Goal: Task Accomplishment & Management: Complete application form

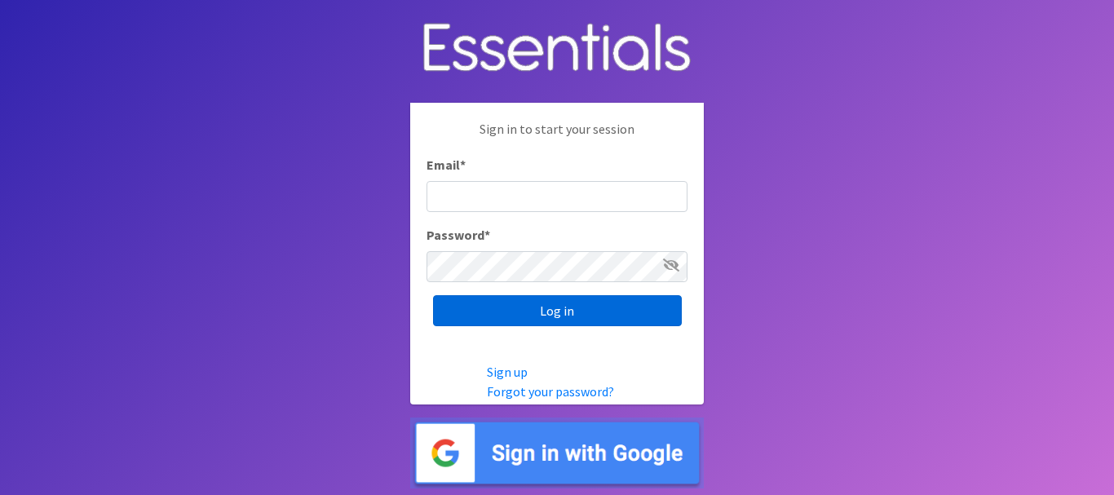
type input "[PERSON_NAME][EMAIL_ADDRESS][PERSON_NAME][DOMAIN_NAME]"
click at [517, 320] on input "Log in" at bounding box center [557, 310] width 249 height 31
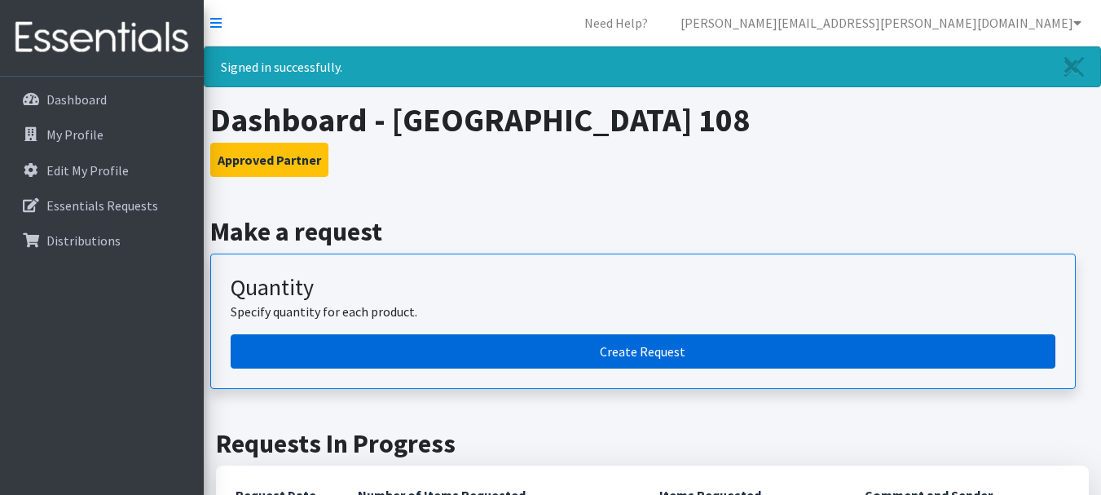
click at [523, 351] on link "Create Request" at bounding box center [643, 351] width 825 height 34
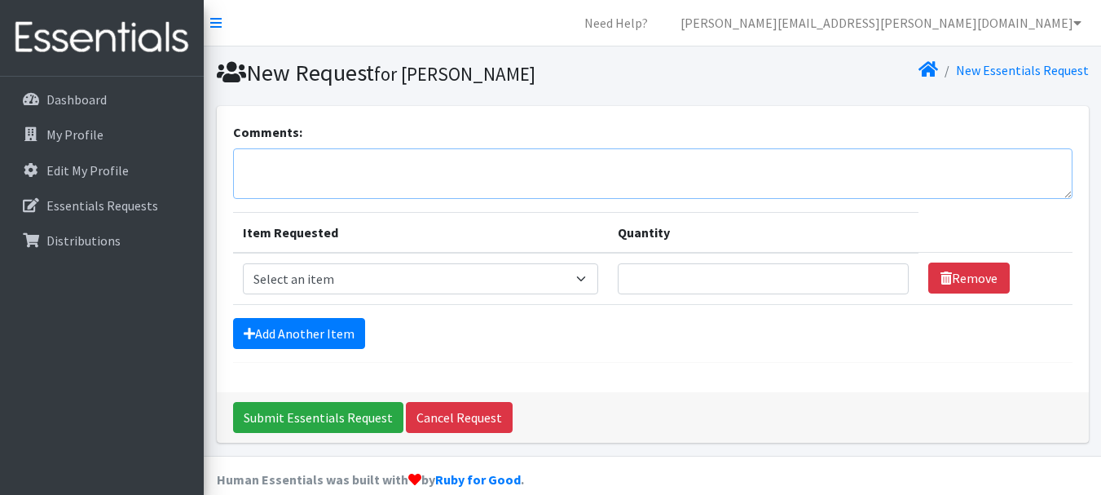
click at [338, 174] on textarea "Comments:" at bounding box center [653, 173] width 840 height 51
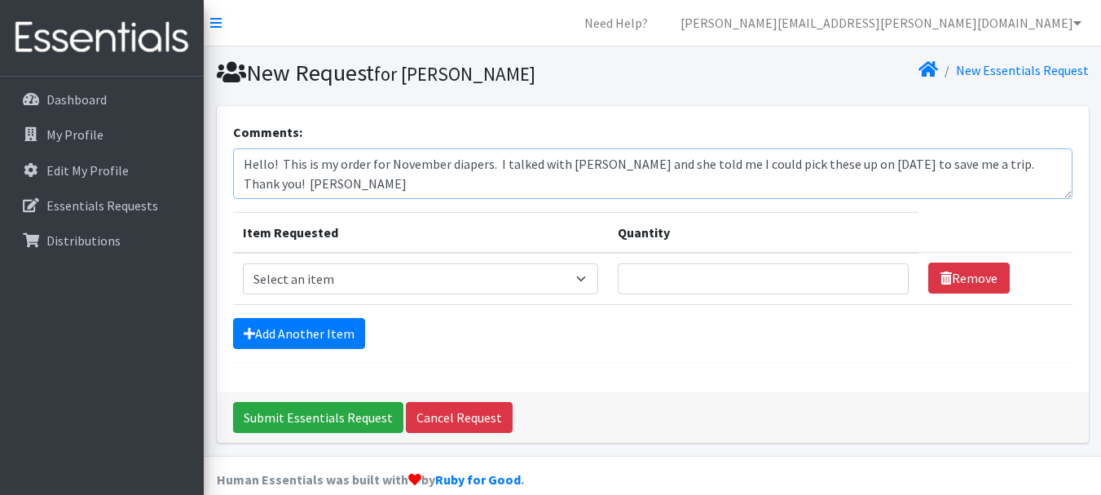
type textarea "Hello! This is my order for November diapers. I talked with [PERSON_NAME] and s…"
click at [594, 284] on select "Select an item Diapers - Newborn Diapers - Preemie Diapers - Size 1 Diapers - S…" at bounding box center [420, 278] width 355 height 31
select select "96"
click at [243, 263] on select "Select an item Diapers - Newborn Diapers - Preemie Diapers - Size 1 Diapers - S…" at bounding box center [420, 278] width 355 height 31
drag, startPoint x: 668, startPoint y: 285, endPoint x: 682, endPoint y: 266, distance: 24.0
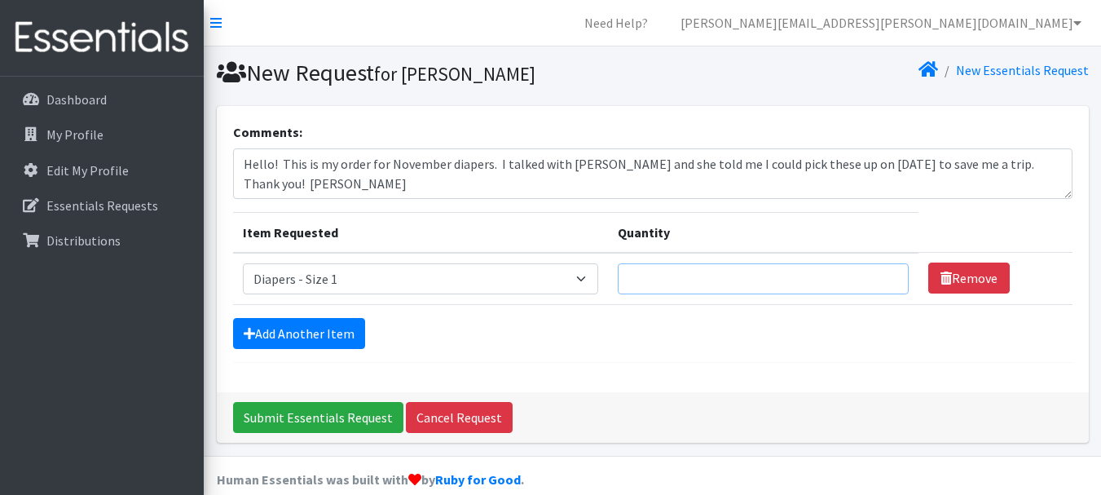
click at [668, 285] on input "Quantity" at bounding box center [763, 278] width 291 height 31
type input "100"
click at [292, 325] on link "Add Another Item" at bounding box center [299, 333] width 132 height 31
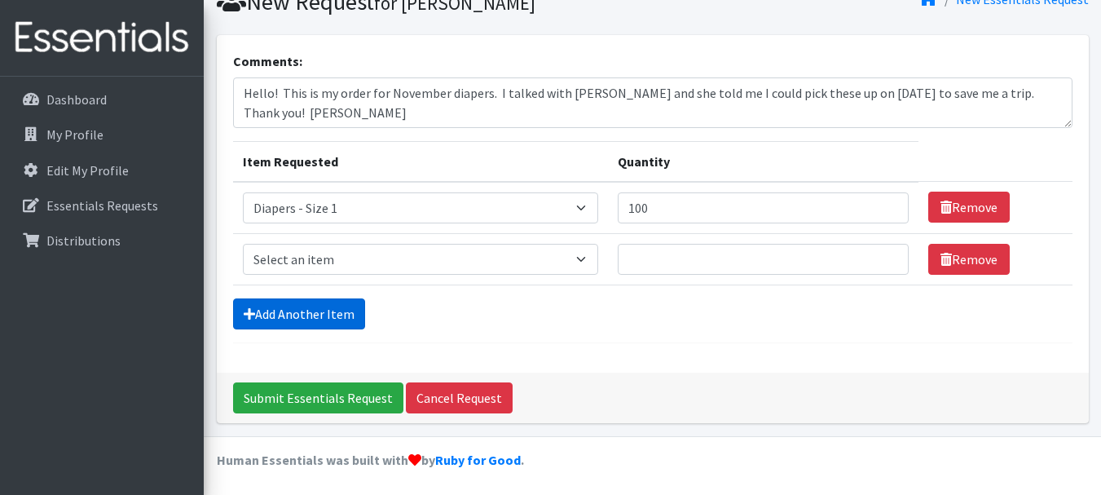
scroll to position [73, 0]
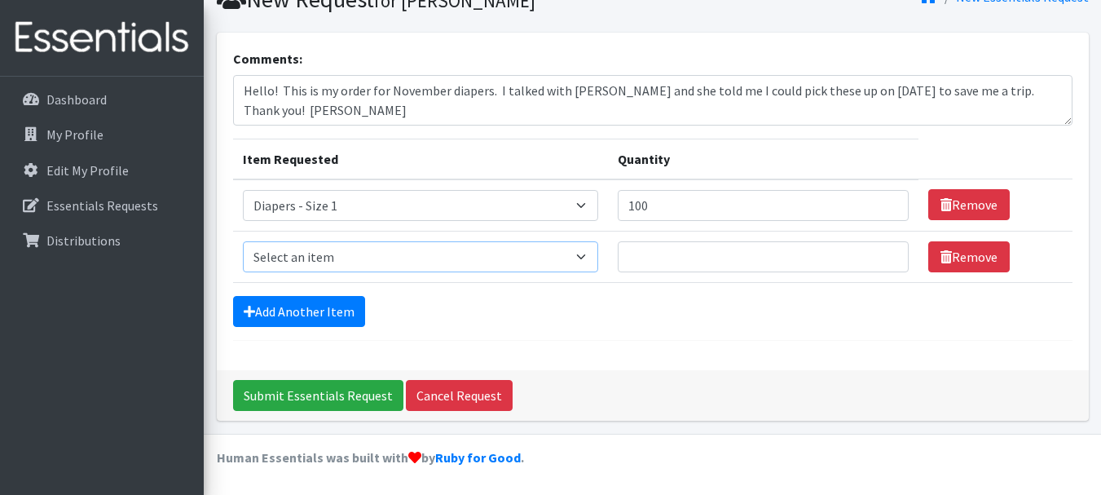
click at [307, 257] on select "Select an item Diapers - Newborn Diapers - Preemie Diapers - Size 1 Diapers - S…" at bounding box center [420, 256] width 355 height 31
select select "97"
click at [243, 241] on select "Select an item Diapers - Newborn Diapers - Preemie Diapers - Size 1 Diapers - S…" at bounding box center [420, 256] width 355 height 31
click at [652, 256] on input "Quantity" at bounding box center [763, 256] width 291 height 31
type input "200"
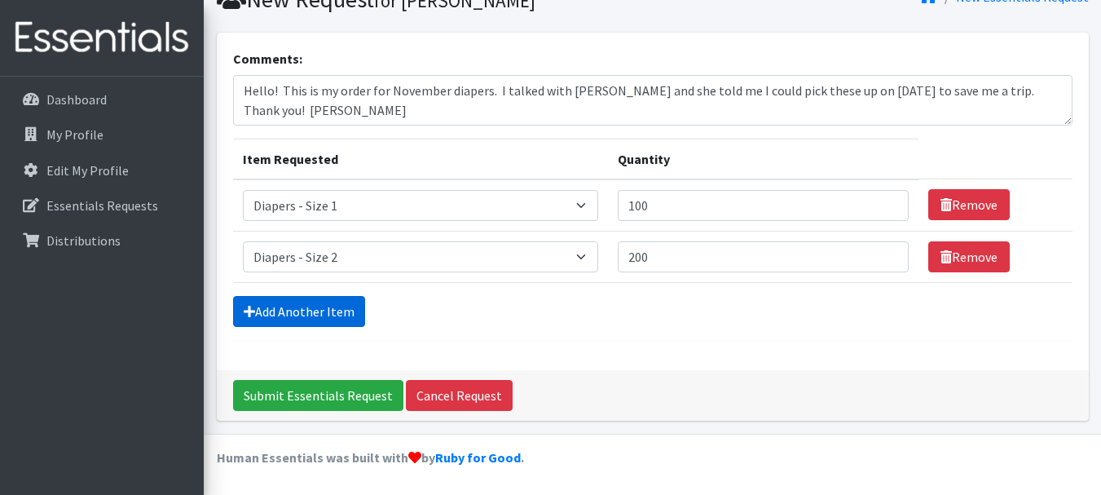
click at [331, 303] on link "Add Another Item" at bounding box center [299, 311] width 132 height 31
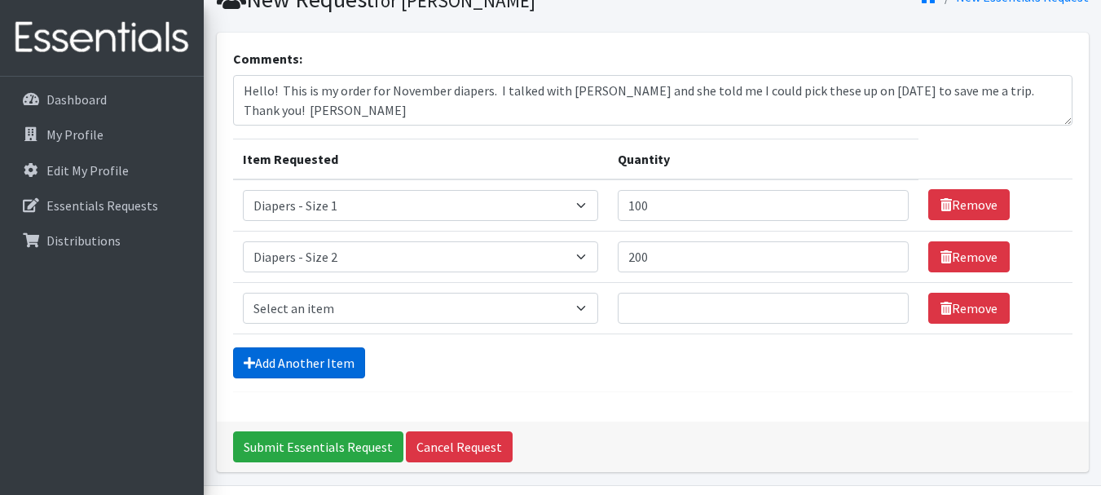
scroll to position [125, 0]
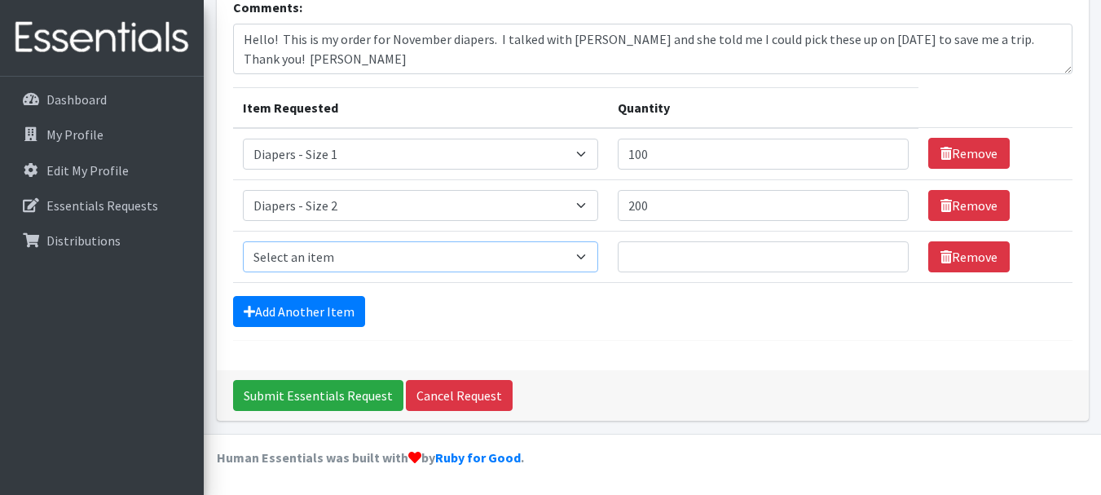
click at [336, 255] on select "Select an item Diapers - Newborn Diapers - Preemie Diapers - Size 1 Diapers - S…" at bounding box center [420, 256] width 355 height 31
select select "98"
click at [243, 241] on select "Select an item Diapers - Newborn Diapers - Preemie Diapers - Size 1 Diapers - S…" at bounding box center [420, 256] width 355 height 31
click at [677, 255] on input "Quantity" at bounding box center [763, 256] width 291 height 31
type input "300"
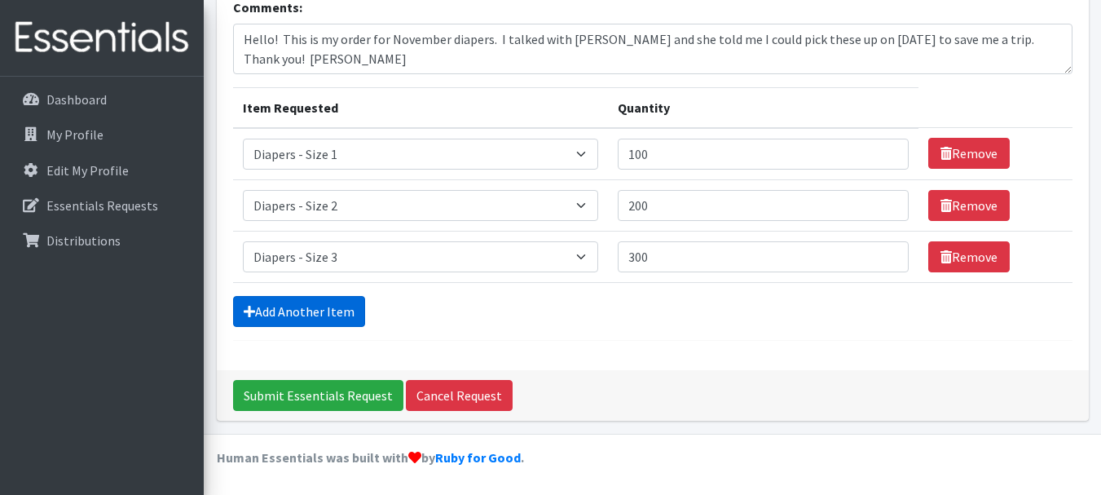
click at [293, 320] on link "Add Another Item" at bounding box center [299, 311] width 132 height 31
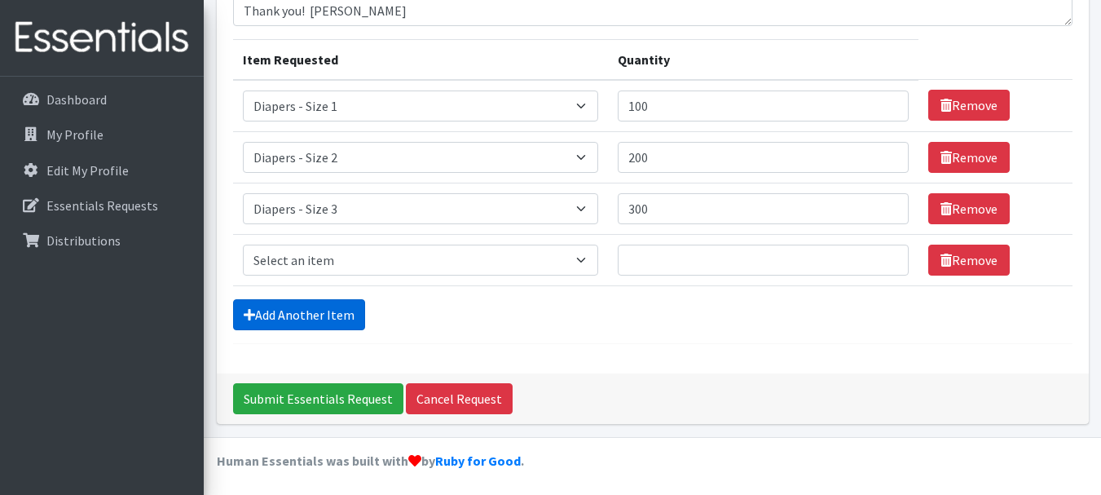
scroll to position [176, 0]
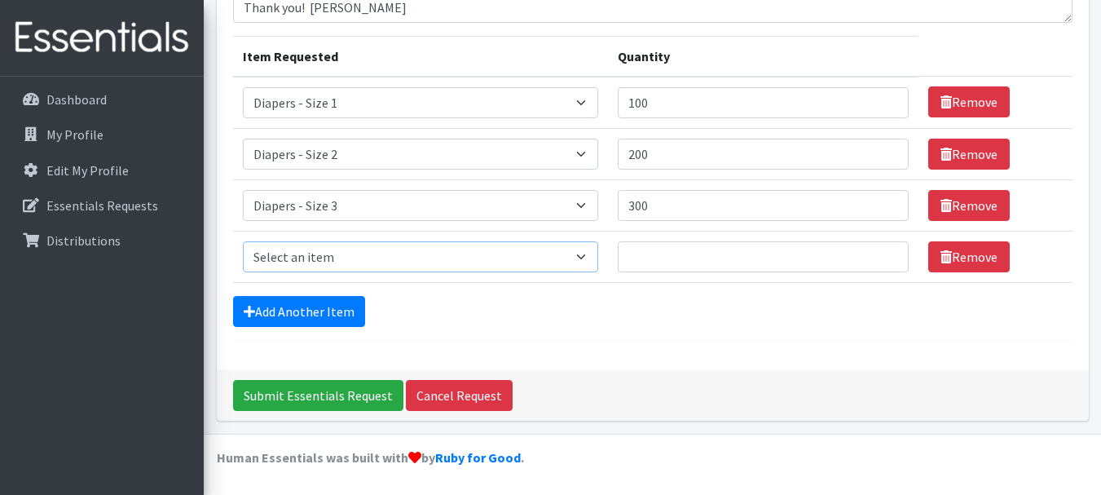
click at [319, 259] on select "Select an item Diapers - Newborn Diapers - Preemie Diapers - Size 1 Diapers - S…" at bounding box center [420, 256] width 355 height 31
select select "73"
click at [243, 241] on select "Select an item Diapers - Newborn Diapers - Preemie Diapers - Size 1 Diapers - S…" at bounding box center [420, 256] width 355 height 31
click at [667, 263] on input "Quantity" at bounding box center [763, 256] width 291 height 31
type input "600"
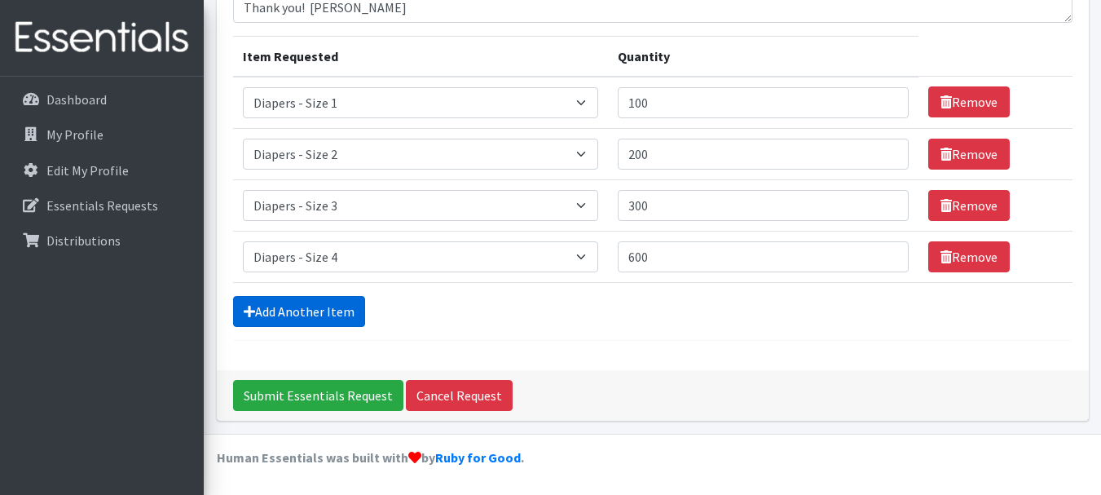
click at [264, 307] on link "Add Another Item" at bounding box center [299, 311] width 132 height 31
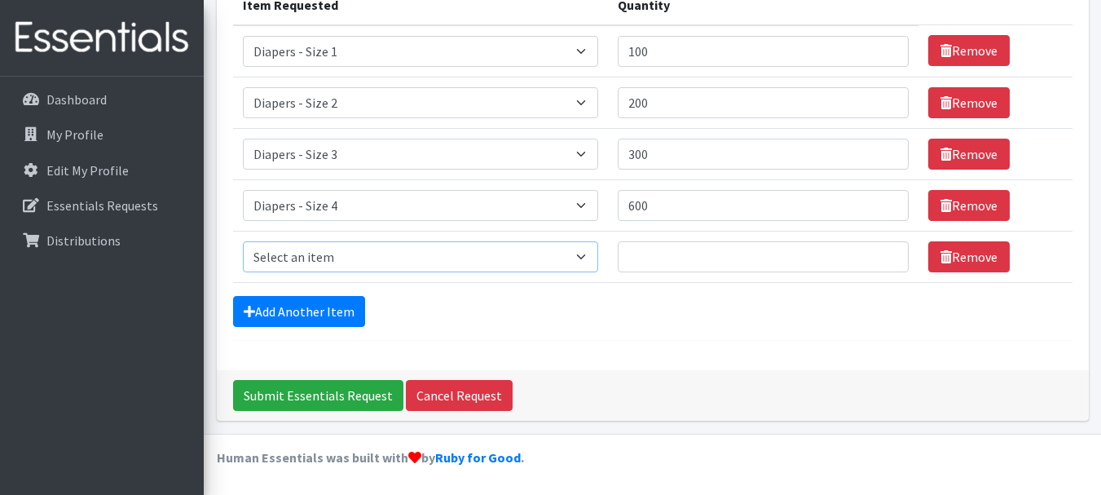
click at [287, 259] on select "Select an item Diapers - Newborn Diapers - Preemie Diapers - Size 1 Diapers - S…" at bounding box center [420, 256] width 355 height 31
select select "74"
click at [243, 241] on select "Select an item Diapers - Newborn Diapers - Preemie Diapers - Size 1 Diapers - S…" at bounding box center [420, 256] width 355 height 31
click at [672, 261] on input "Quantity" at bounding box center [763, 256] width 291 height 31
type input "650"
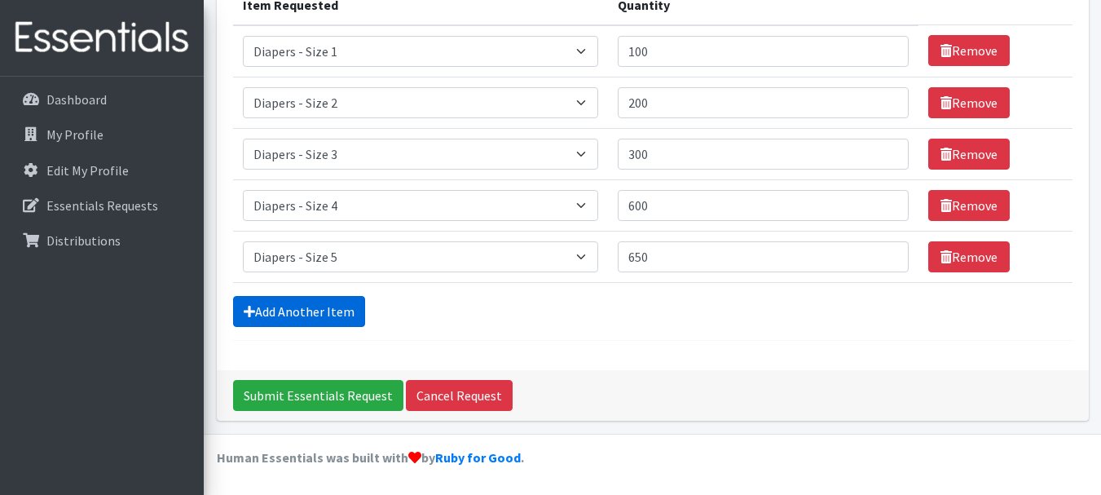
click at [296, 302] on link "Add Another Item" at bounding box center [299, 311] width 132 height 31
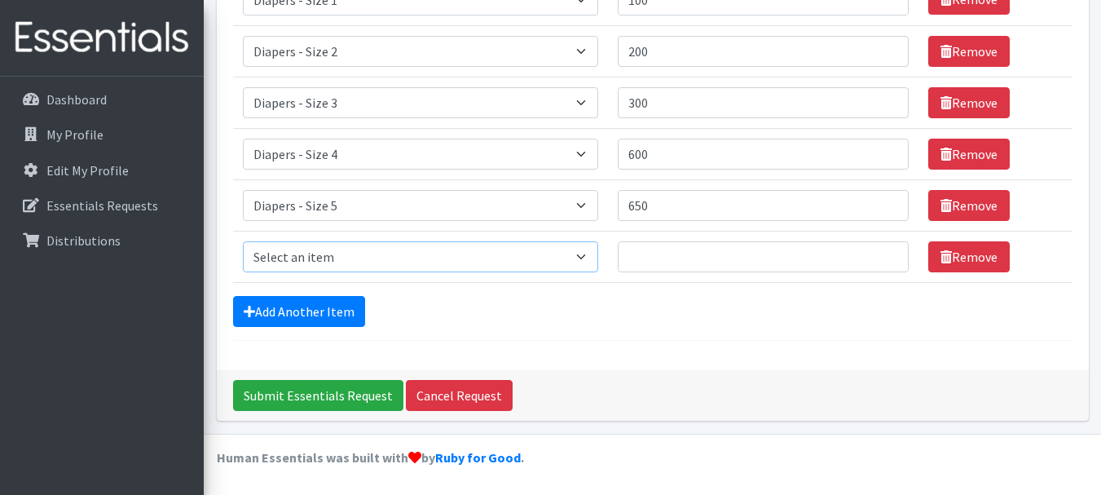
click at [320, 254] on select "Select an item Diapers - Newborn Diapers - Preemie Diapers - Size 1 Diapers - S…" at bounding box center [420, 256] width 355 height 31
select select "75"
click at [243, 241] on select "Select an item Diapers - Newborn Diapers - Preemie Diapers - Size 1 Diapers - S…" at bounding box center [420, 256] width 355 height 31
click at [658, 262] on input "Quantity" at bounding box center [763, 256] width 291 height 31
type input "300"
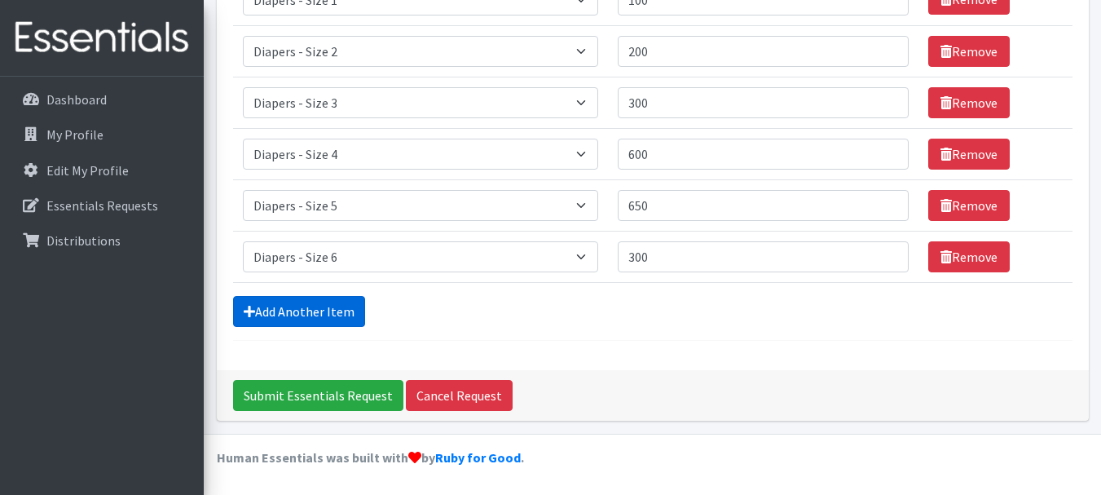
click at [320, 309] on link "Add Another Item" at bounding box center [299, 311] width 132 height 31
click at [317, 260] on select "Select an item Diapers - Newborn Diapers - Preemie Diapers - Size 1 Diapers - S…" at bounding box center [420, 256] width 355 height 31
select select "15080"
click at [243, 241] on select "Select an item Diapers - Newborn Diapers - Preemie Diapers - Size 1 Diapers - S…" at bounding box center [420, 256] width 355 height 31
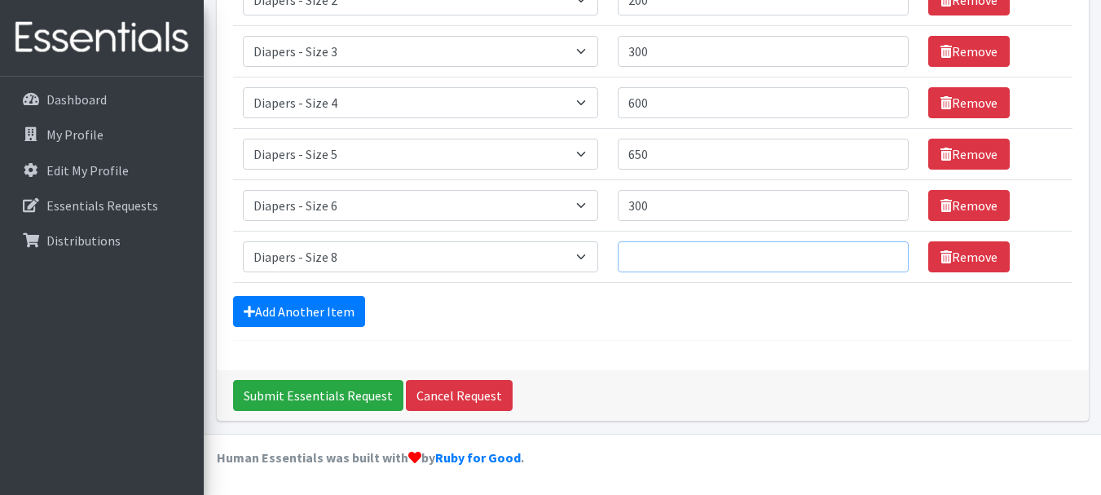
click at [657, 264] on input "Quantity" at bounding box center [763, 256] width 291 height 31
type input "150"
click at [326, 309] on link "Add Another Item" at bounding box center [299, 311] width 132 height 31
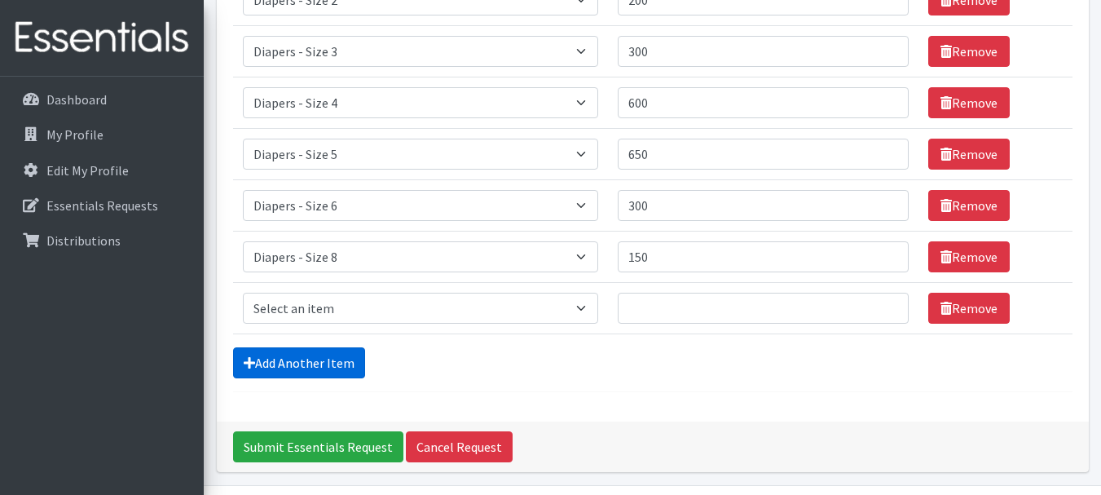
scroll to position [382, 0]
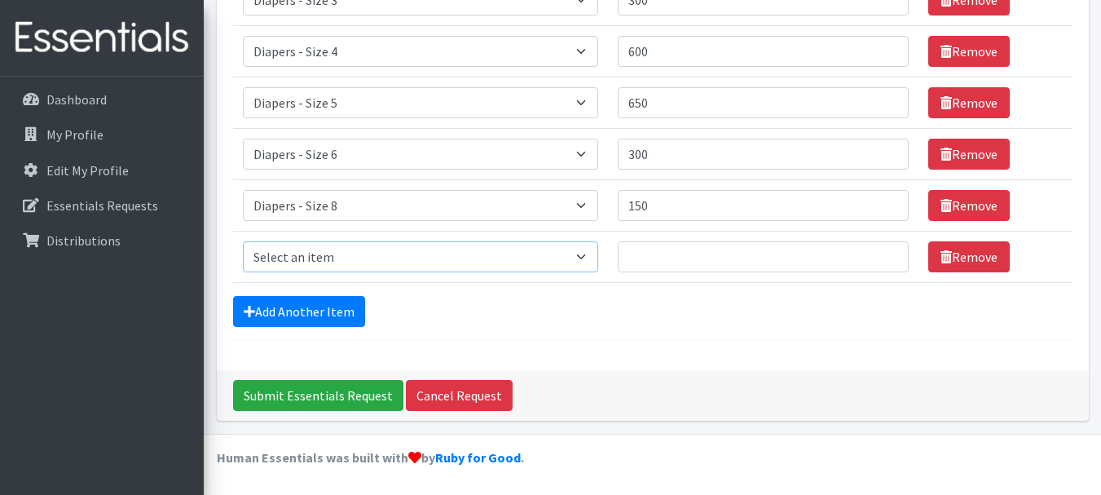
click at [324, 258] on select "Select an item Diapers - Newborn Diapers - Preemie Diapers - Size 1 Diapers - S…" at bounding box center [420, 256] width 355 height 31
select select "9067"
click at [243, 241] on select "Select an item Diapers - Newborn Diapers - Preemie Diapers - Size 1 Diapers - S…" at bounding box center [420, 256] width 355 height 31
click at [664, 261] on input "Quantity" at bounding box center [763, 256] width 291 height 31
type input "25"
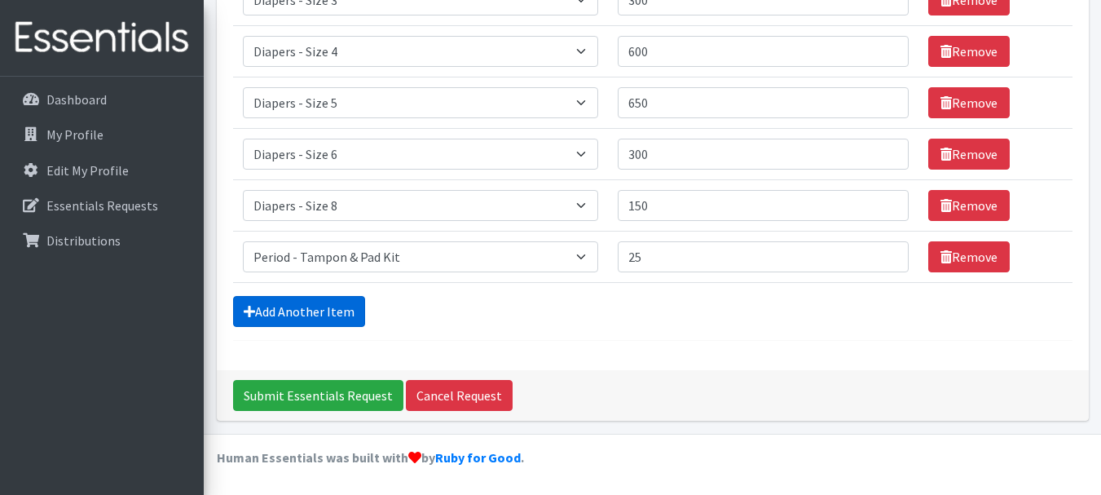
click at [323, 307] on link "Add Another Item" at bounding box center [299, 311] width 132 height 31
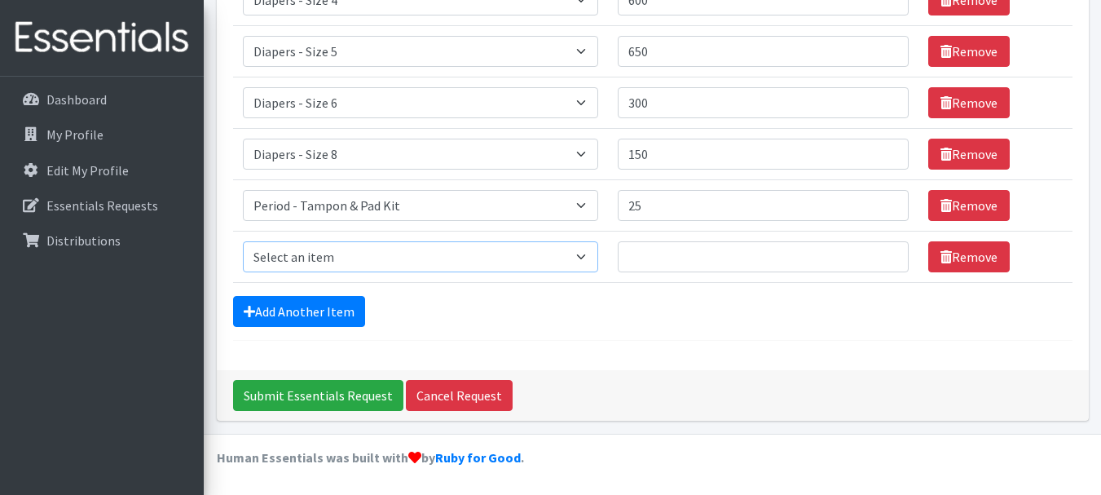
click at [563, 251] on select "Select an item Diapers - Newborn Diapers - Preemie Diapers - Size 1 Diapers - S…" at bounding box center [420, 256] width 355 height 31
select select "1301"
click at [243, 241] on select "Select an item Diapers - Newborn Diapers - Preemie Diapers - Size 1 Diapers - S…" at bounding box center [420, 256] width 355 height 31
click at [694, 260] on input "Quantity" at bounding box center [763, 256] width 291 height 31
type input "80"
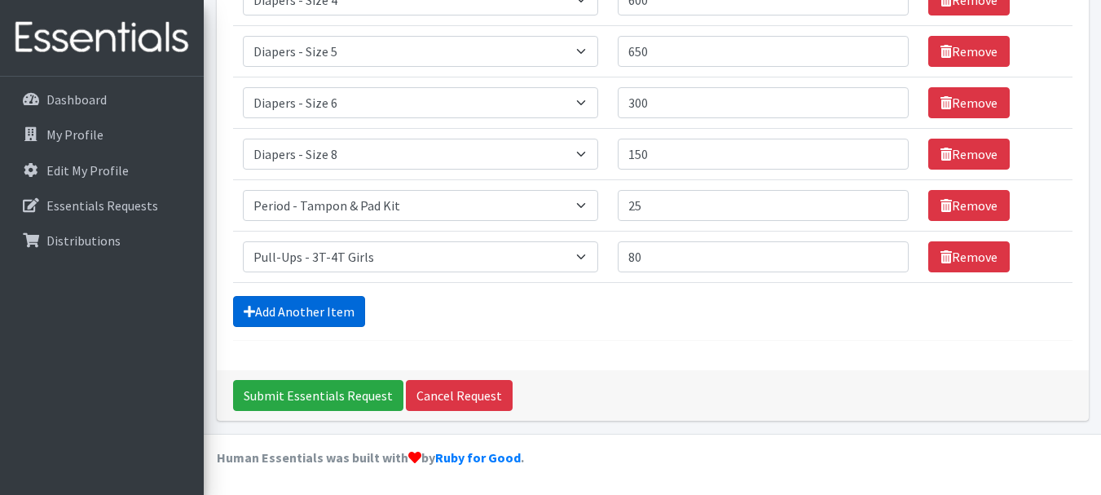
click at [271, 320] on link "Add Another Item" at bounding box center [299, 311] width 132 height 31
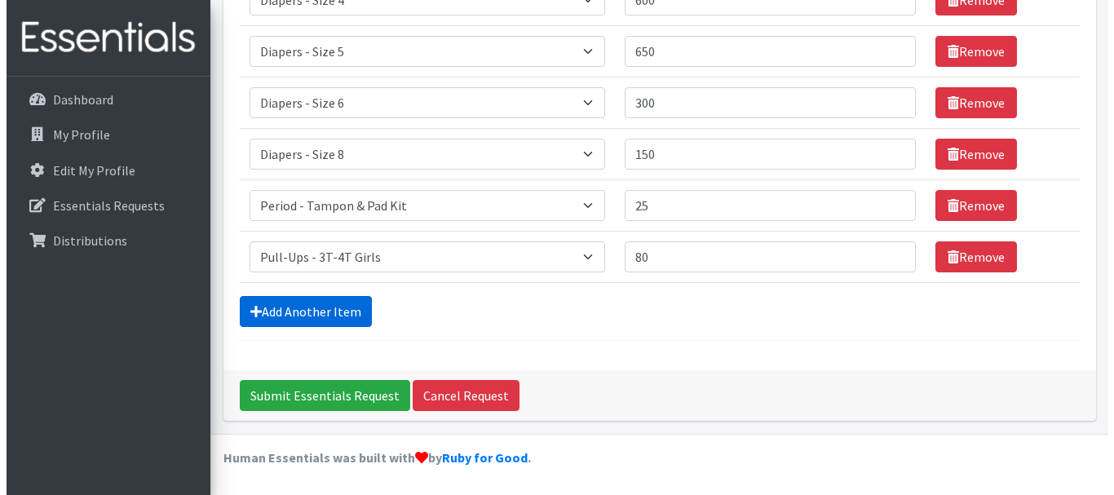
scroll to position [484, 0]
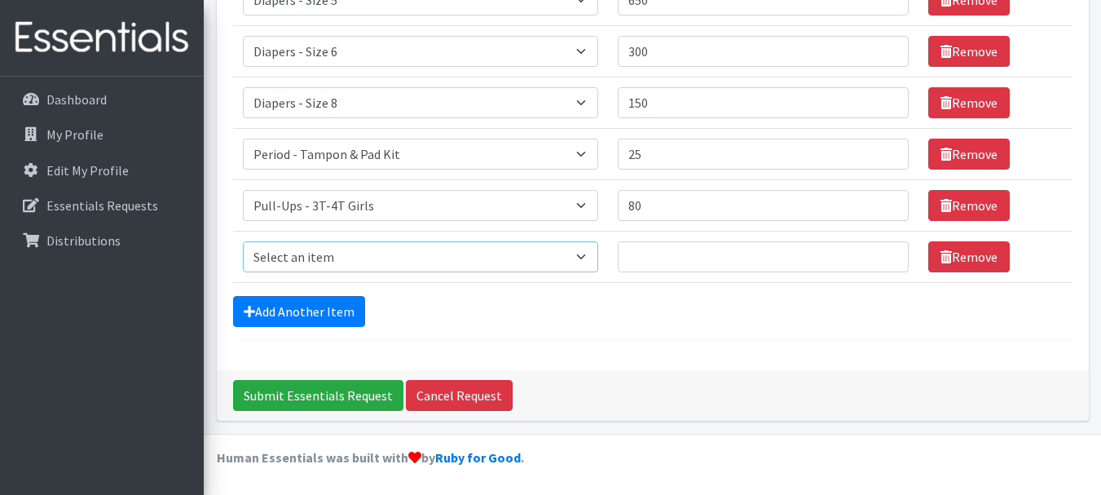
click at [315, 258] on select "Select an item Diapers - Newborn Diapers - Preemie Diapers - Size 1 Diapers - S…" at bounding box center [420, 256] width 355 height 31
select select "78"
click at [243, 241] on select "Select an item Diapers - Newborn Diapers - Preemie Diapers - Size 1 Diapers - S…" at bounding box center [420, 256] width 355 height 31
drag, startPoint x: 655, startPoint y: 255, endPoint x: 666, endPoint y: 259, distance: 11.4
click at [656, 255] on input "Quantity" at bounding box center [763, 256] width 291 height 31
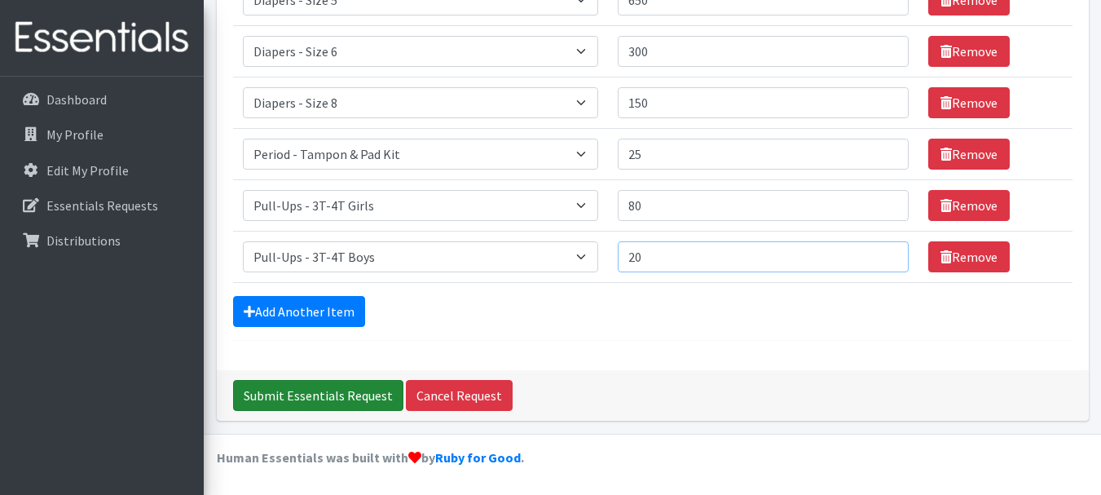
type input "20"
click at [356, 396] on input "Submit Essentials Request" at bounding box center [318, 395] width 170 height 31
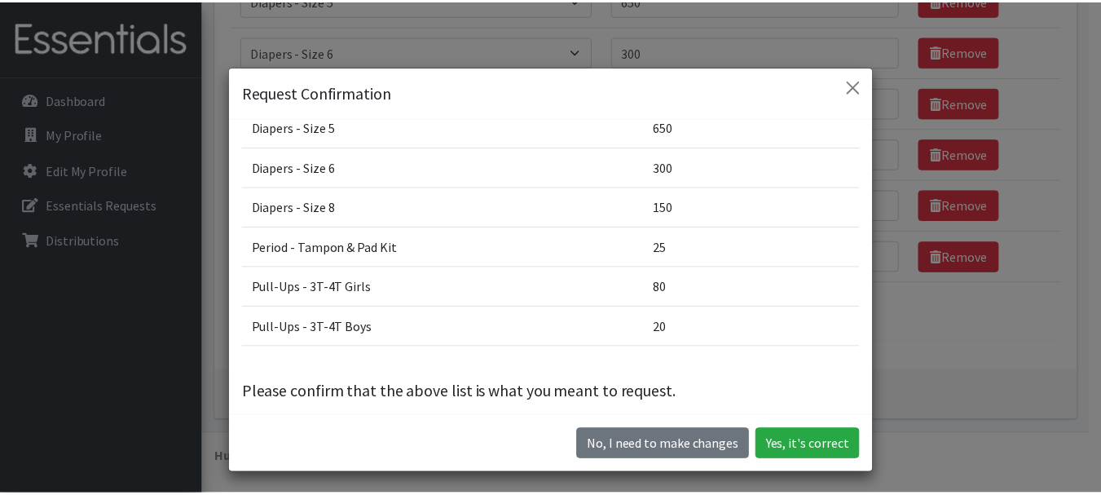
scroll to position [228, 0]
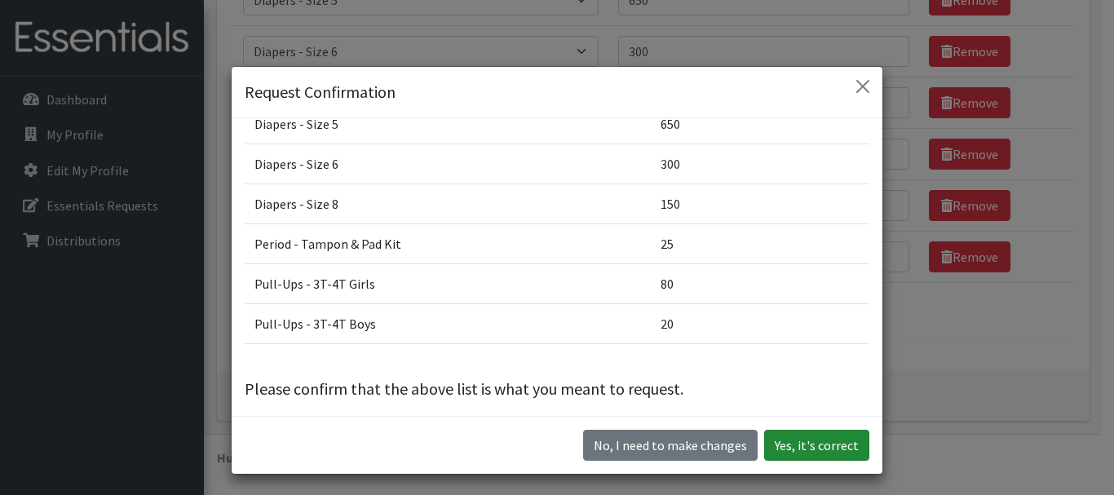
click at [830, 443] on button "Yes, it's correct" at bounding box center [816, 445] width 105 height 31
